Goal: Transaction & Acquisition: Purchase product/service

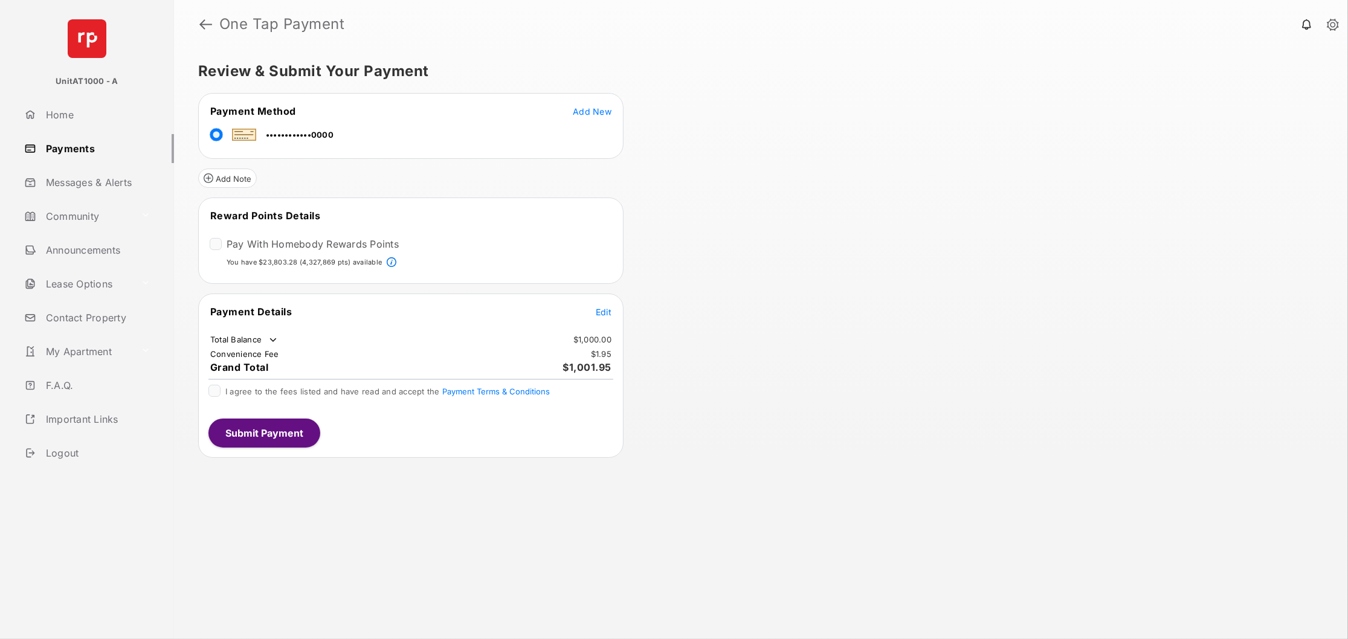
click at [606, 307] on span "Edit" at bounding box center [604, 312] width 16 height 10
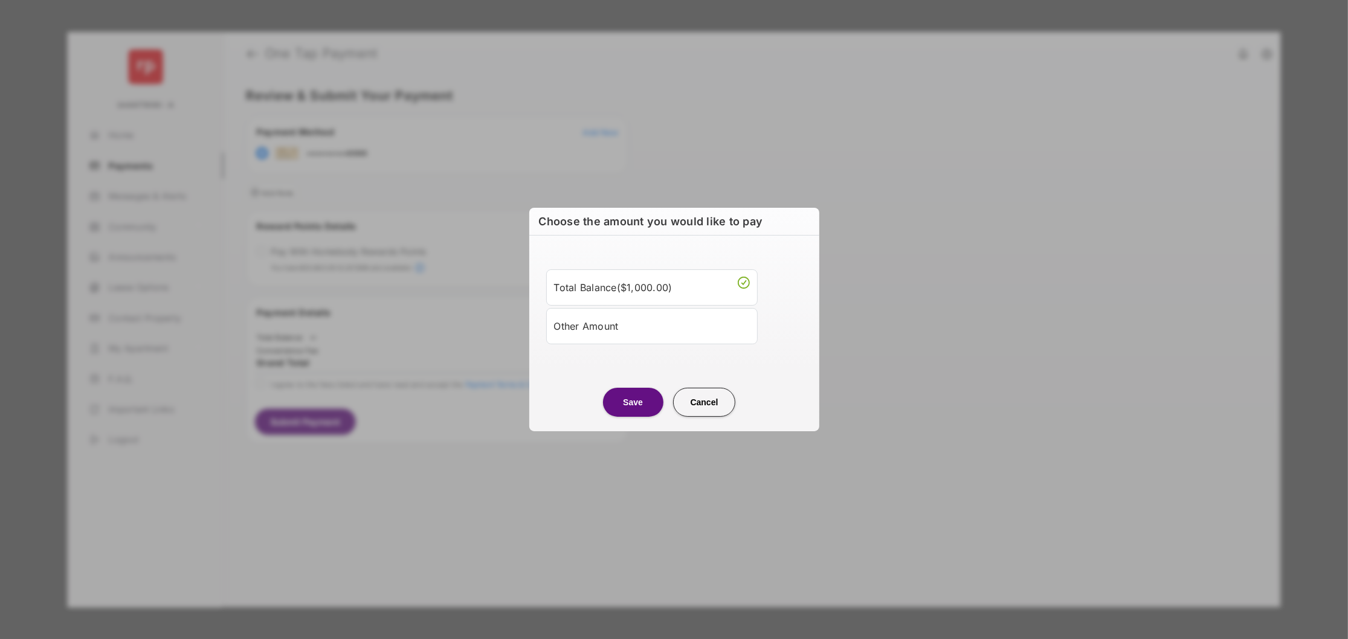
click at [732, 410] on button "Cancel" at bounding box center [704, 402] width 63 height 29
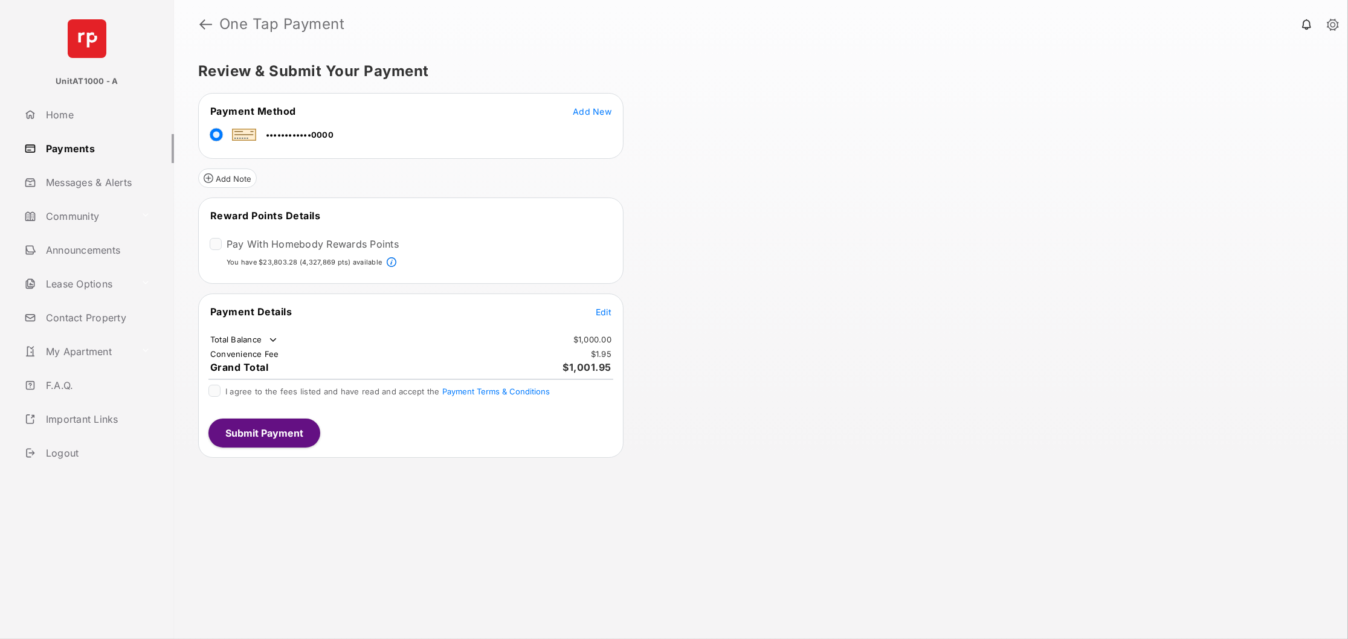
click at [577, 119] on tr "••••••••••••0000" at bounding box center [411, 132] width 422 height 27
click at [580, 114] on span "Add New" at bounding box center [592, 111] width 39 height 10
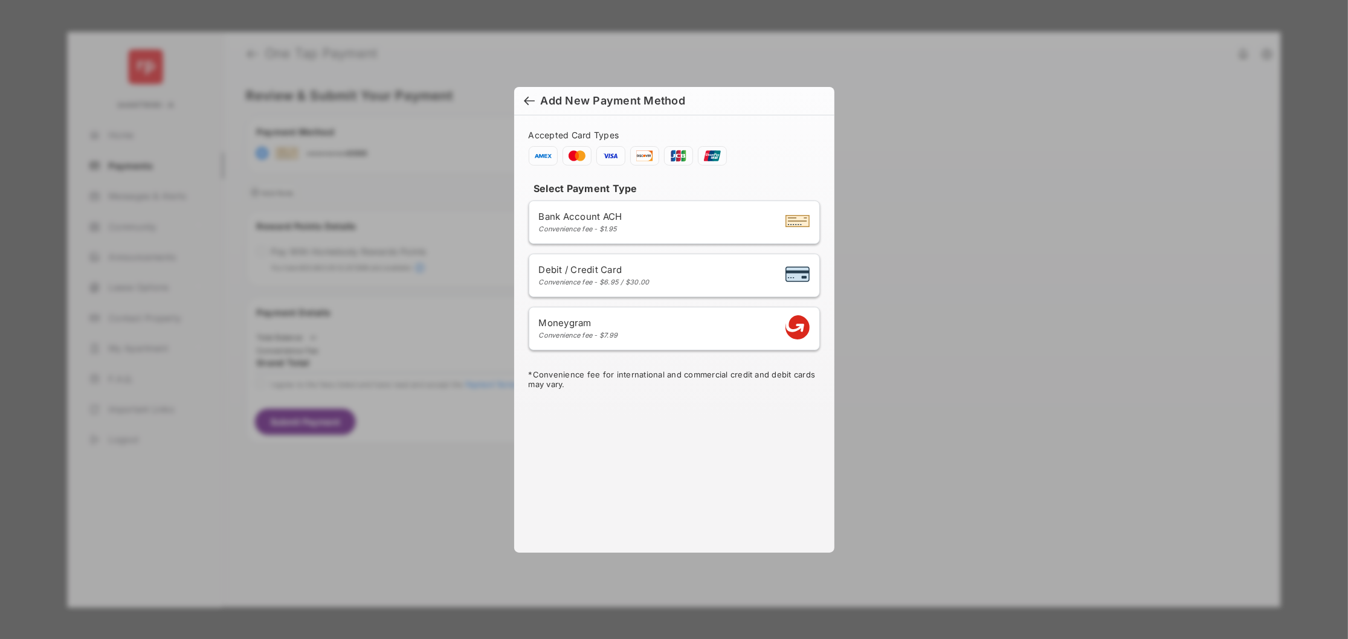
click at [582, 222] on div "Bank Account ACH Convenience fee - $1.95" at bounding box center [580, 222] width 83 height 22
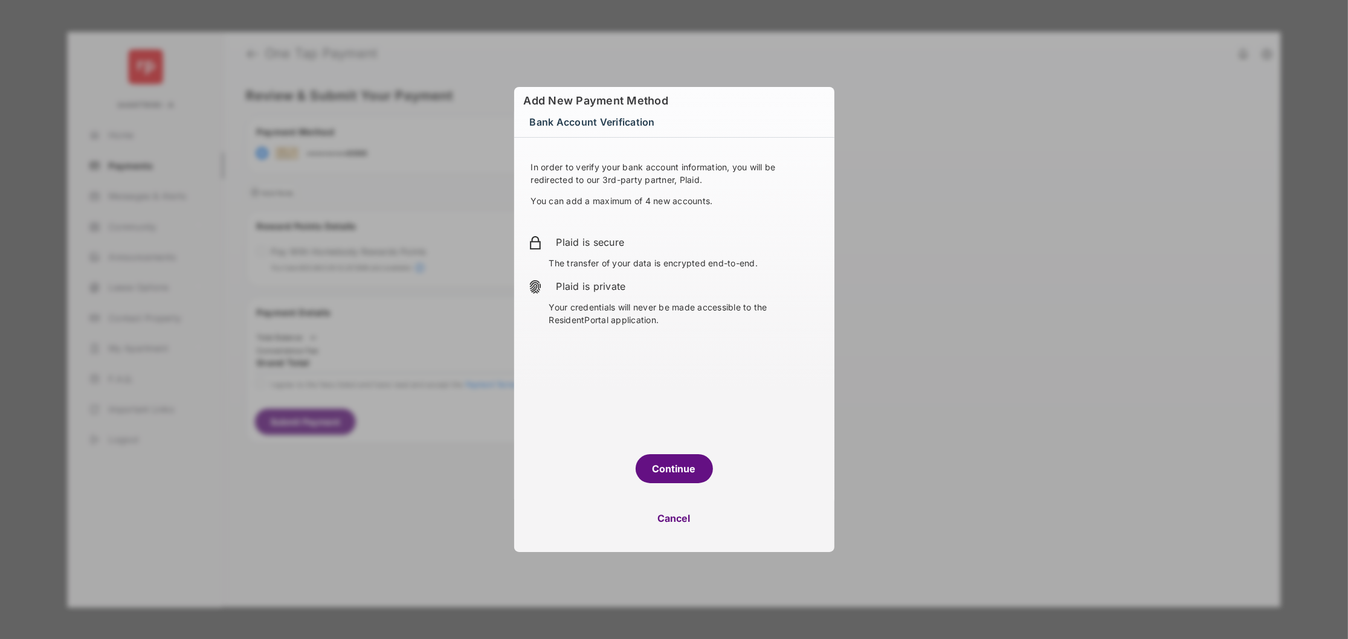
click at [668, 488] on div "Continue" at bounding box center [674, 465] width 320 height 50
click at [667, 484] on div "Continue" at bounding box center [674, 465] width 320 height 50
click at [665, 480] on button "Continue" at bounding box center [674, 468] width 77 height 29
